Goal: Information Seeking & Learning: Learn about a topic

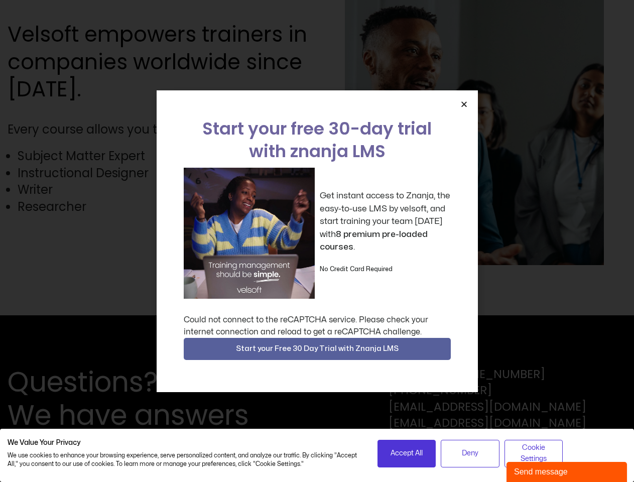
click at [317, 241] on div "Get instant access to Znanja, the easy-to-use LMS by velsoft, and start trainin…" at bounding box center [317, 233] width 267 height 131
click at [464, 104] on icon "Close" at bounding box center [464, 104] width 8 height 8
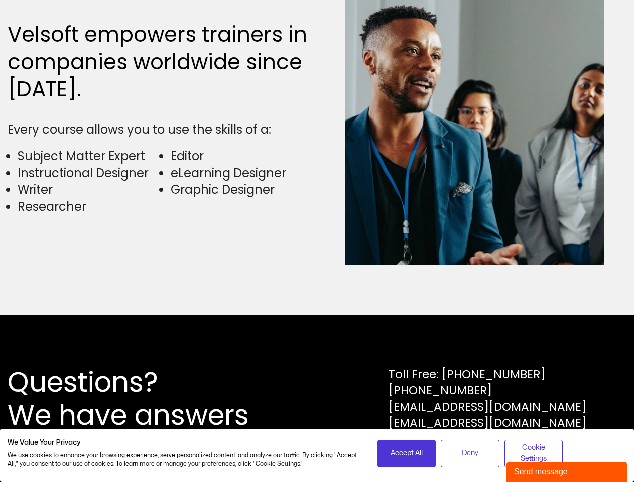
click at [317, 349] on div "Questions? We have answers Toll Free: [PHONE_NUMBER] [PHONE_NUMBER] [EMAIL_ADDR…" at bounding box center [317, 398] width 634 height 167
click at [407, 453] on span "Accept All" at bounding box center [407, 453] width 32 height 11
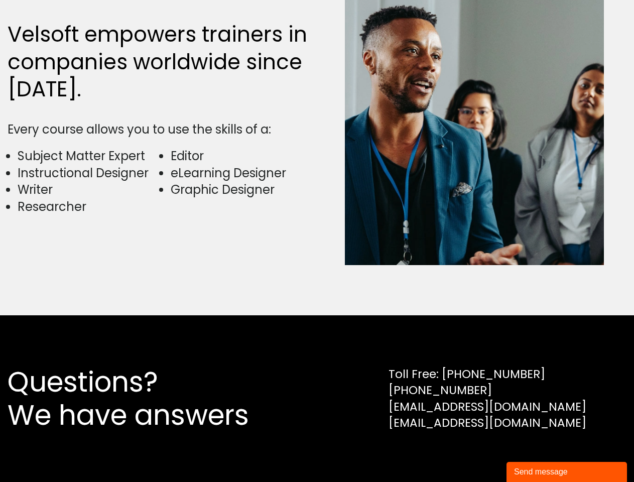
click at [470, 453] on div "Questions? We have answers Toll Free: [PHONE_NUMBER] [PHONE_NUMBER] [EMAIL_ADDR…" at bounding box center [317, 398] width 634 height 167
click at [534, 453] on div "Questions? We have answers Toll Free: [PHONE_NUMBER] [PHONE_NUMBER] [EMAIL_ADDR…" at bounding box center [317, 398] width 634 height 167
click at [567, 472] on div "Questions? We have answers Toll Free: [PHONE_NUMBER] [PHONE_NUMBER] [EMAIL_ADDR…" at bounding box center [317, 398] width 634 height 167
